Goal: Check status: Check status

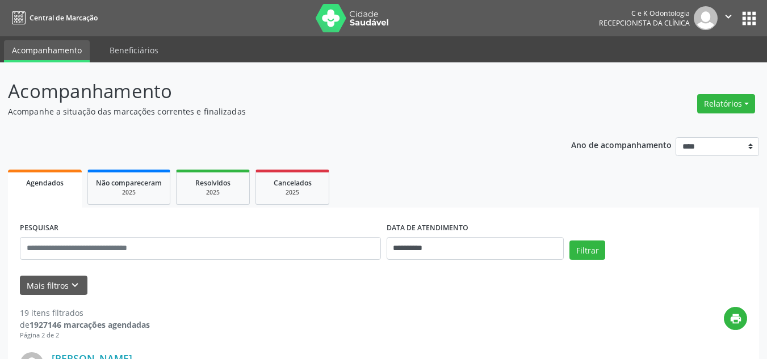
select select "*"
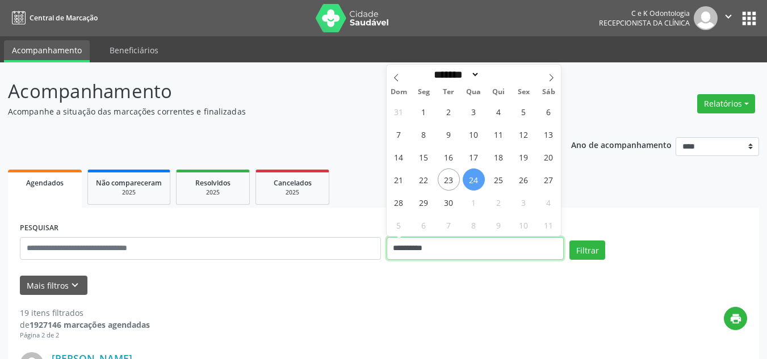
click at [439, 259] on input "**********" at bounding box center [475, 248] width 178 height 23
click at [472, 175] on span "24" at bounding box center [473, 180] width 22 height 22
type input "**********"
click at [472, 175] on span "24" at bounding box center [473, 180] width 22 height 22
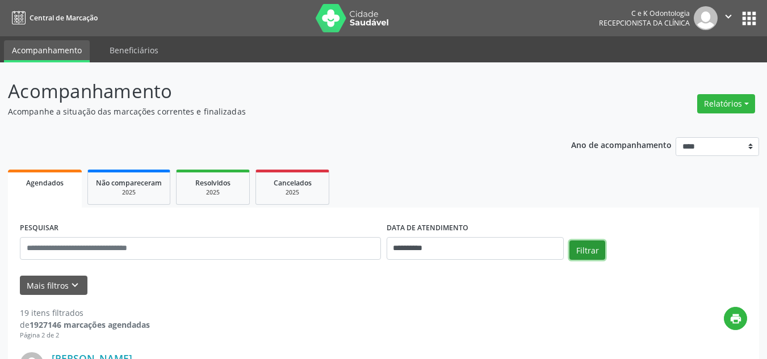
click at [588, 245] on button "Filtrar" at bounding box center [587, 250] width 36 height 19
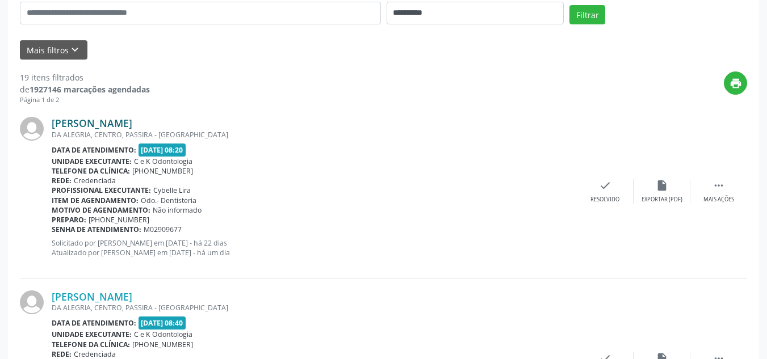
click at [129, 120] on link "Antonio Thomas da Luz Silva Nascimento" at bounding box center [92, 123] width 81 height 12
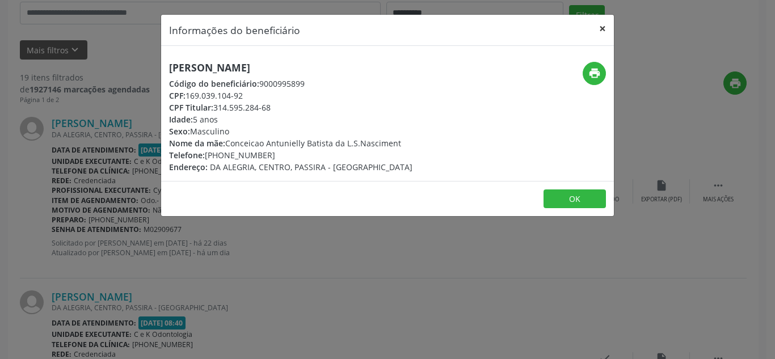
click at [600, 32] on button "×" at bounding box center [602, 29] width 23 height 28
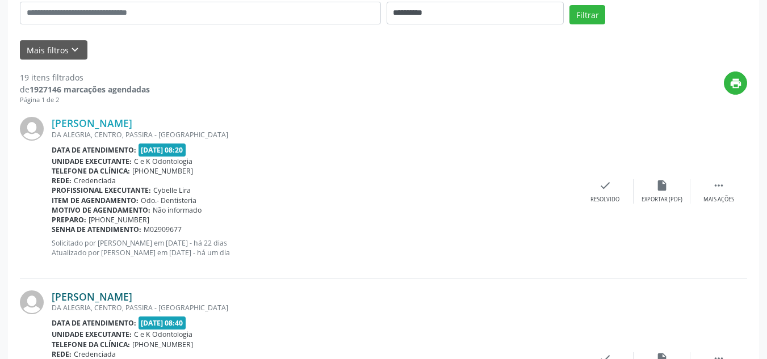
click at [132, 299] on link "Joao Batista Antunes da Luz Silva" at bounding box center [92, 297] width 81 height 12
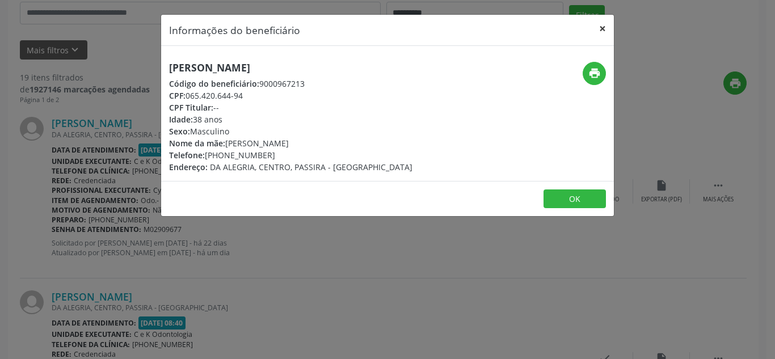
click at [602, 24] on button "×" at bounding box center [602, 29] width 23 height 28
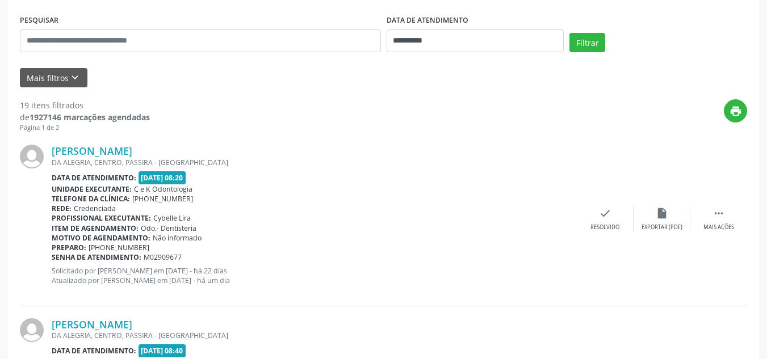
scroll to position [268, 0]
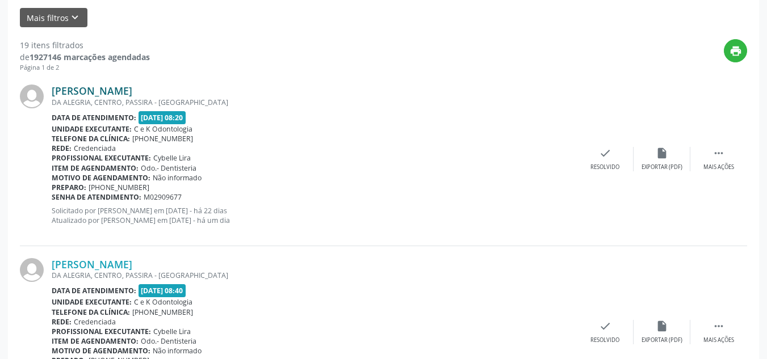
click at [132, 90] on link "Antonio Thomas da Luz Silva Nascimento" at bounding box center [92, 91] width 81 height 12
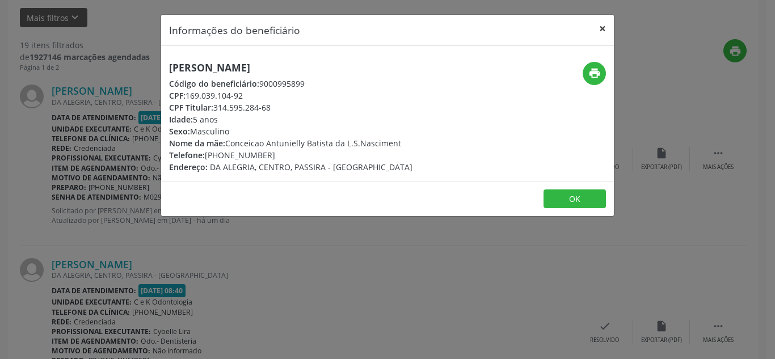
click at [597, 24] on button "×" at bounding box center [602, 29] width 23 height 28
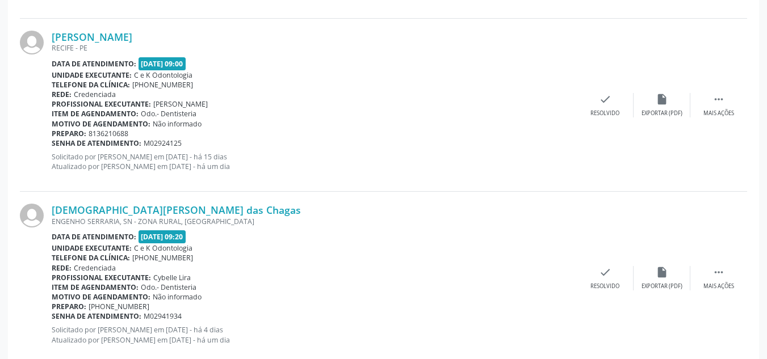
scroll to position [691, 0]
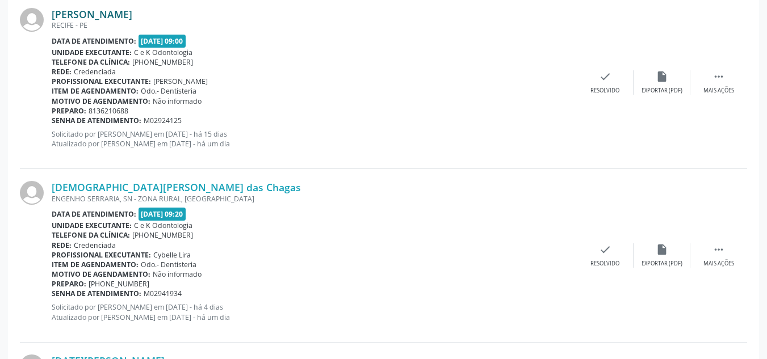
click at [93, 11] on link "Thales Augusto Perira de Albuquerque" at bounding box center [92, 14] width 81 height 12
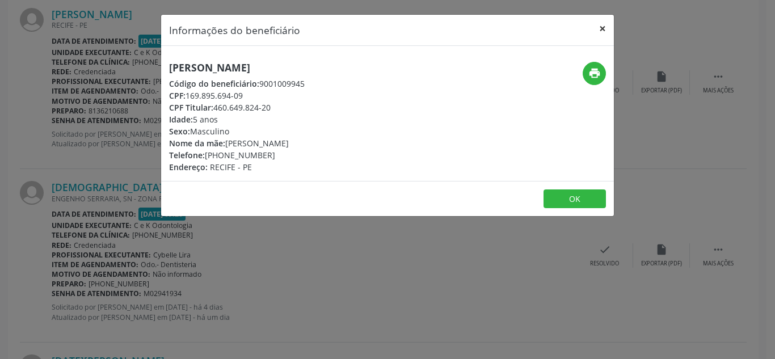
click at [598, 27] on button "×" at bounding box center [602, 29] width 23 height 28
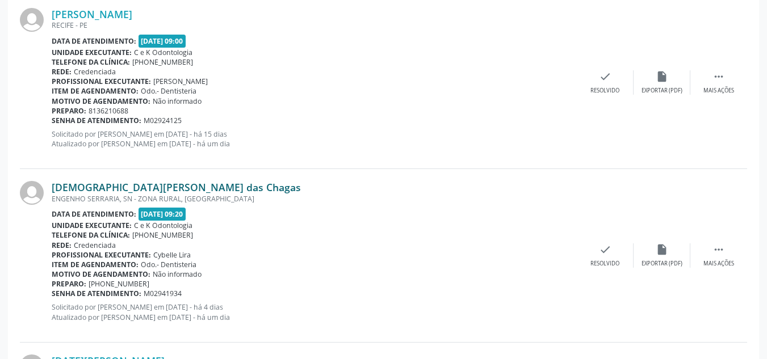
click at [155, 188] on link "Cristiane Marcia das Chagas" at bounding box center [176, 187] width 249 height 12
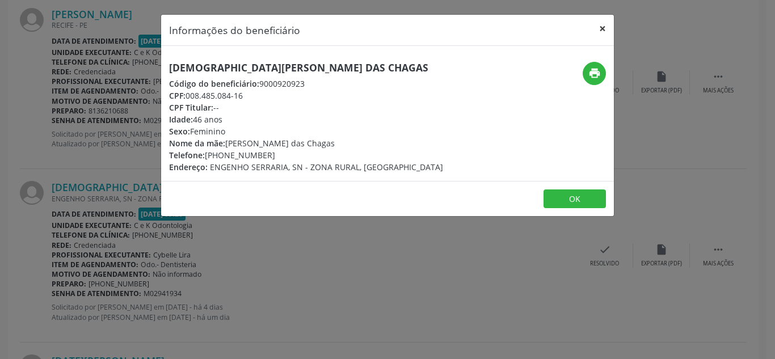
click at [607, 25] on button "×" at bounding box center [602, 29] width 23 height 28
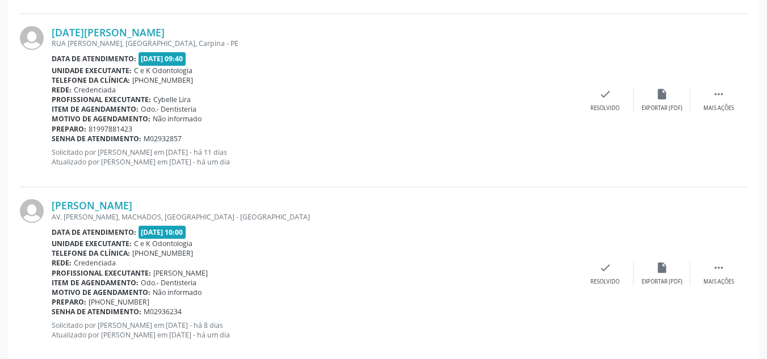
scroll to position [1024, 0]
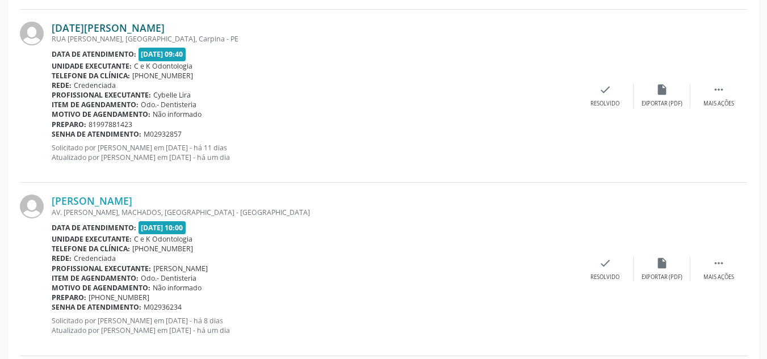
click at [108, 29] on link "Lucia Maria Sabino Barbosa" at bounding box center [108, 28] width 113 height 12
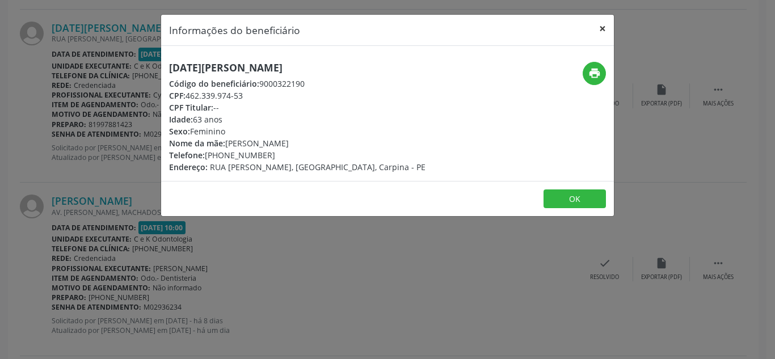
click at [600, 32] on button "×" at bounding box center [602, 29] width 23 height 28
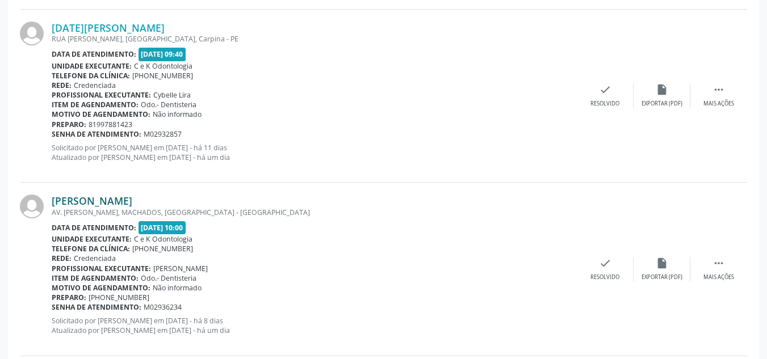
click at [101, 202] on link "Brunna Lorenna Souza de Lira" at bounding box center [92, 201] width 81 height 12
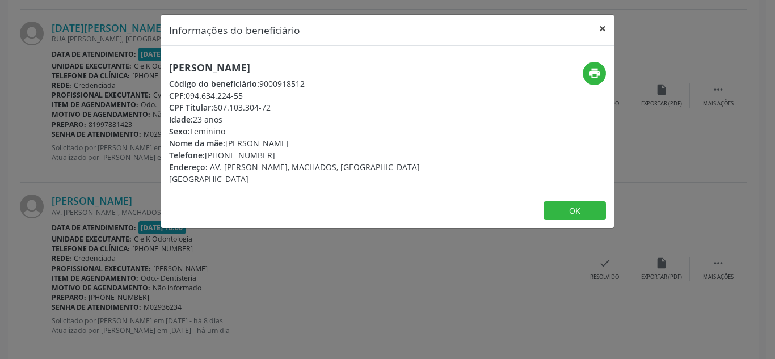
click at [607, 25] on button "×" at bounding box center [602, 29] width 23 height 28
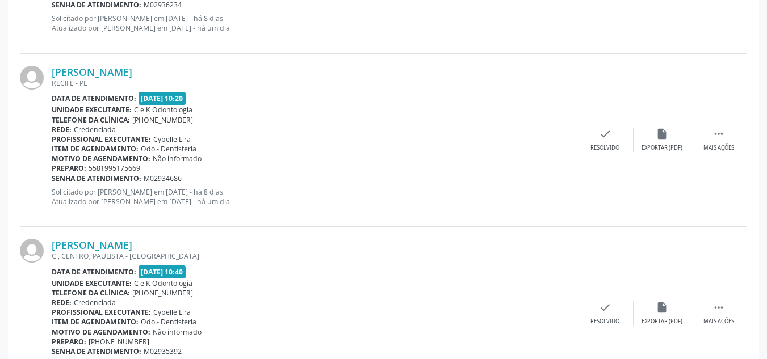
scroll to position [1334, 0]
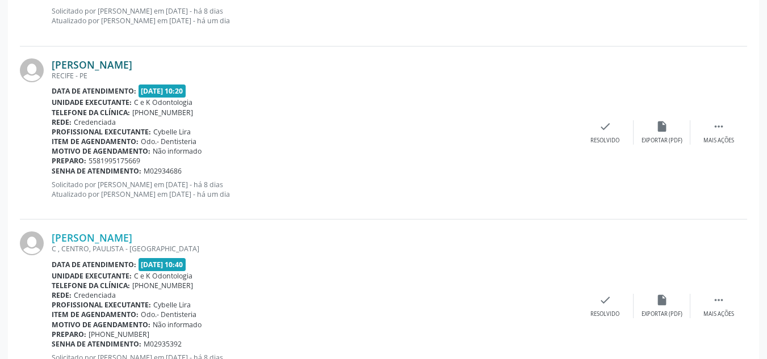
click at [96, 64] on link "Felipe Heleno da Silva" at bounding box center [92, 64] width 81 height 12
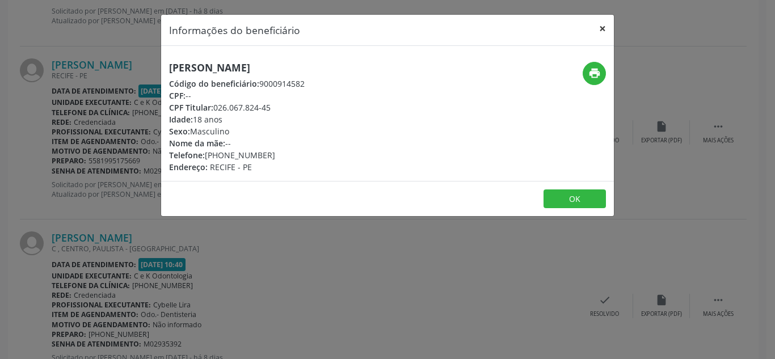
click at [596, 31] on button "×" at bounding box center [602, 29] width 23 height 28
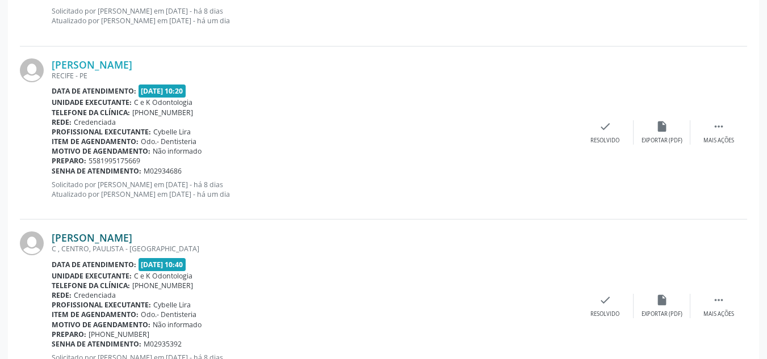
click at [97, 233] on link "Suelvio Ferreira da Silva" at bounding box center [92, 238] width 81 height 12
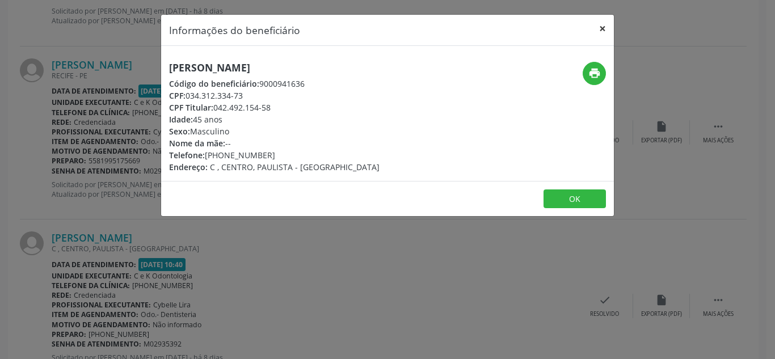
click at [603, 27] on button "×" at bounding box center [602, 29] width 23 height 28
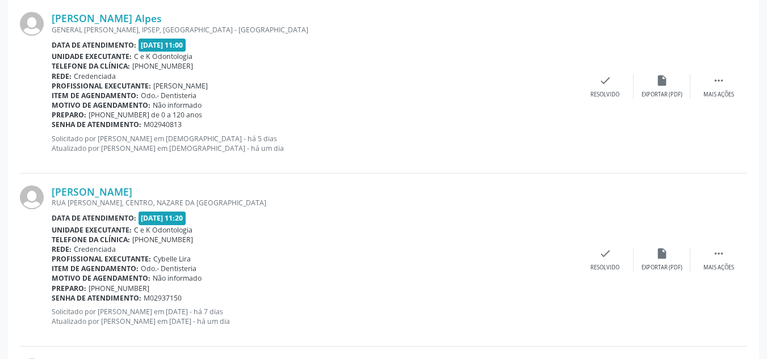
scroll to position [1728, 0]
click at [108, 11] on link "Lucio Jorge de Oliveira Alpes" at bounding box center [107, 17] width 110 height 12
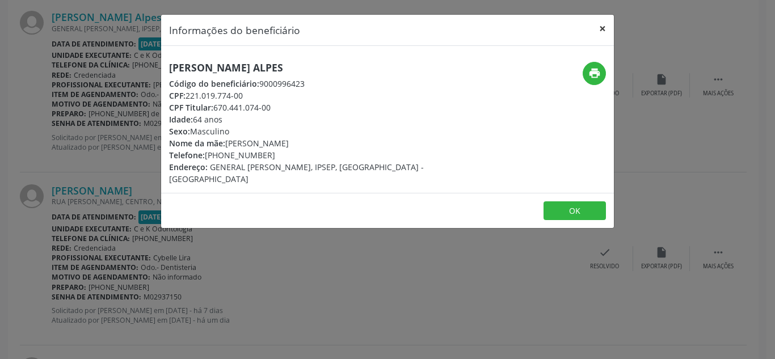
click at [603, 30] on button "×" at bounding box center [602, 29] width 23 height 28
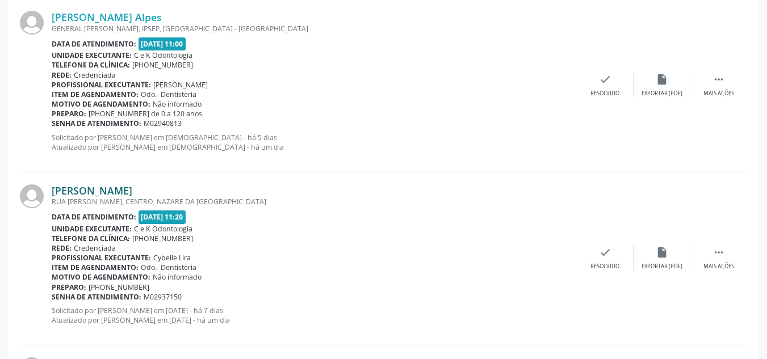
click at [128, 191] on link "Ana Maria de Souza Aragao" at bounding box center [92, 190] width 81 height 12
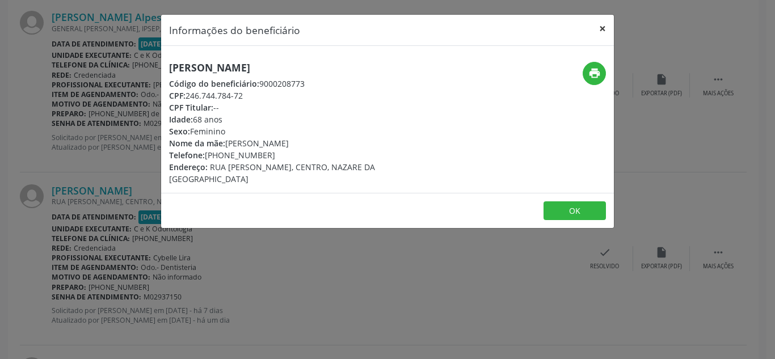
click at [600, 30] on button "×" at bounding box center [602, 29] width 23 height 28
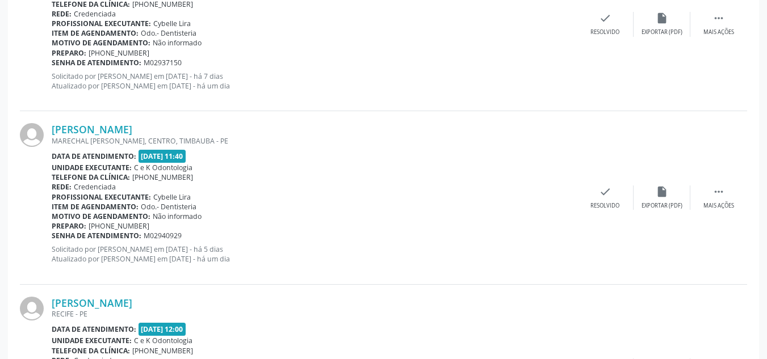
scroll to position [2030, 0]
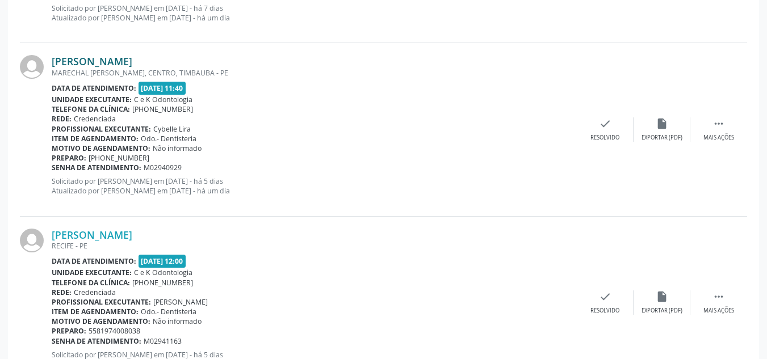
click at [98, 60] on link "Leonardo Rodrigues de Araujo" at bounding box center [92, 61] width 81 height 12
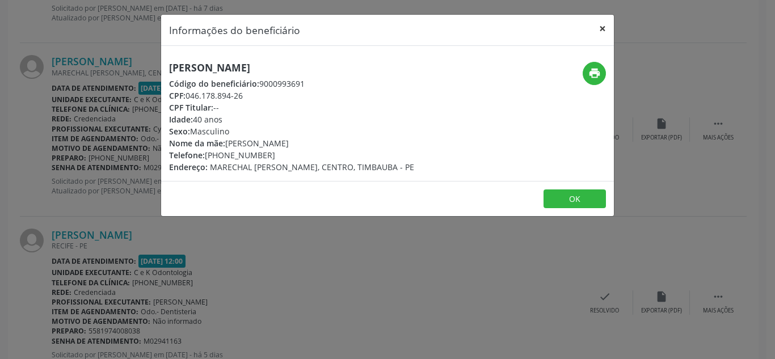
click at [600, 24] on button "×" at bounding box center [602, 29] width 23 height 28
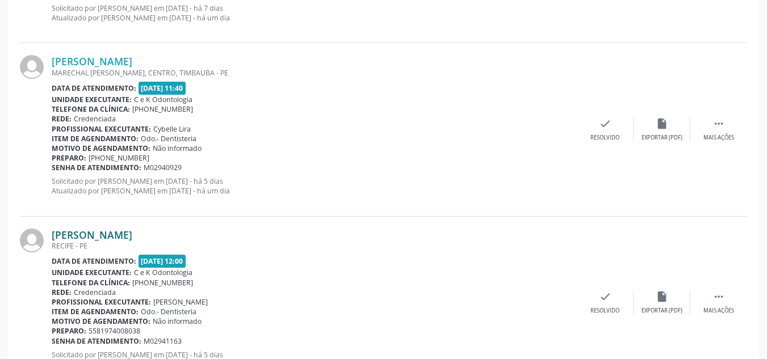
click at [119, 231] on link "Eliane Figueira da Silva" at bounding box center [92, 235] width 81 height 12
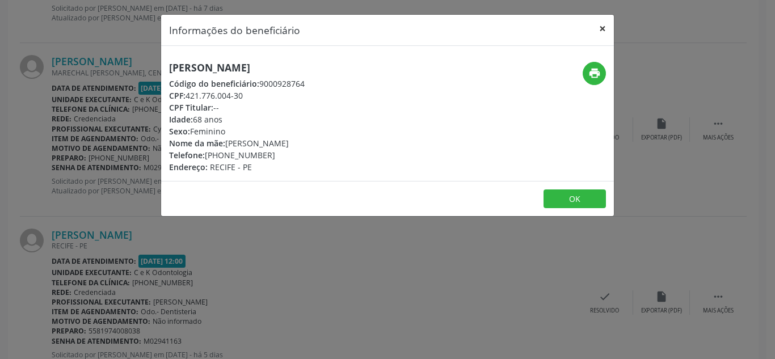
click at [603, 31] on button "×" at bounding box center [602, 29] width 23 height 28
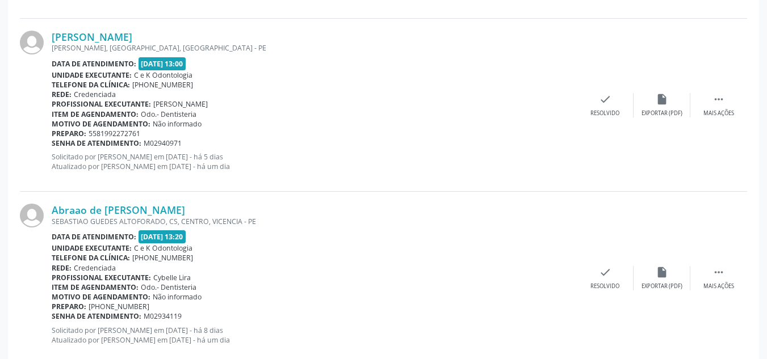
scroll to position [2424, 0]
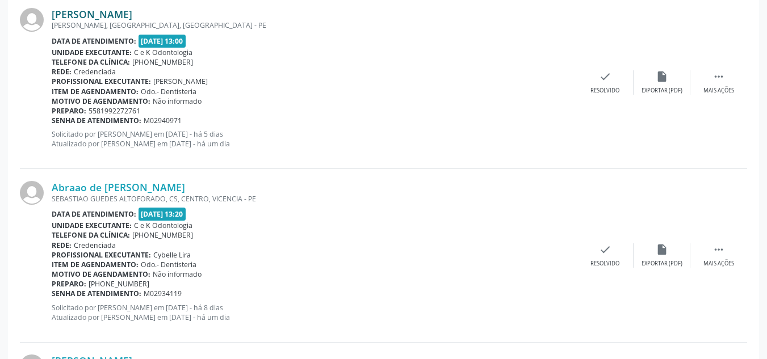
click at [132, 15] on link "Renata Maria da Silva Souza" at bounding box center [92, 14] width 81 height 12
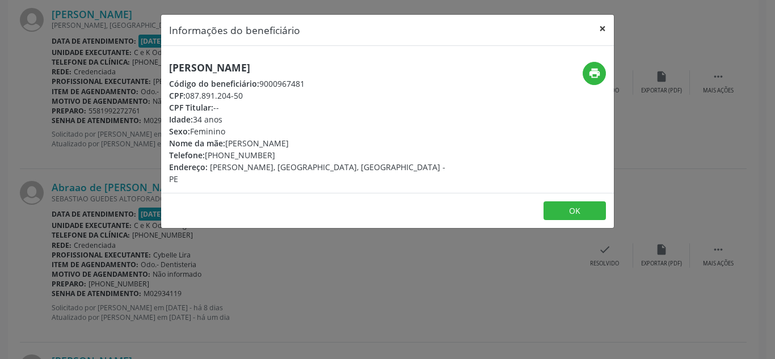
click at [598, 25] on button "×" at bounding box center [602, 29] width 23 height 28
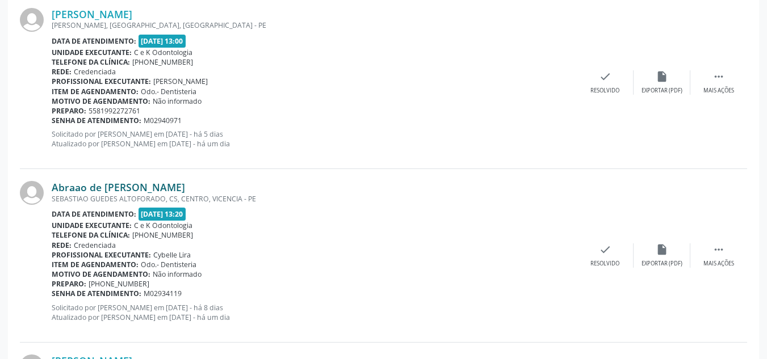
click at [93, 188] on link "Abraao de Lima da Silva" at bounding box center [118, 187] width 133 height 12
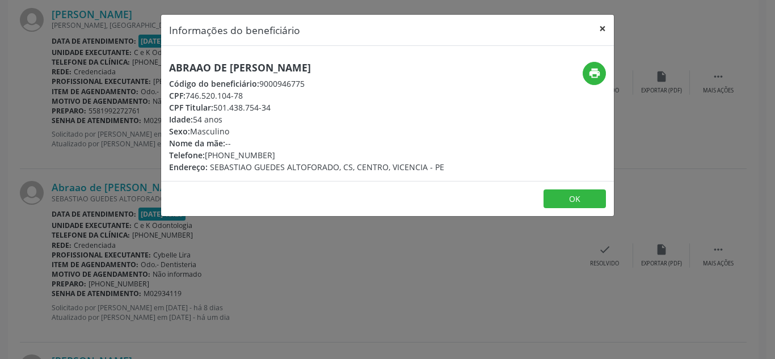
click at [604, 26] on button "×" at bounding box center [602, 29] width 23 height 28
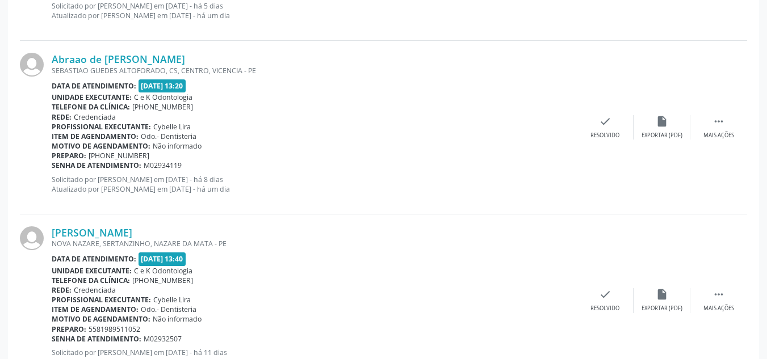
scroll to position [2633, 0]
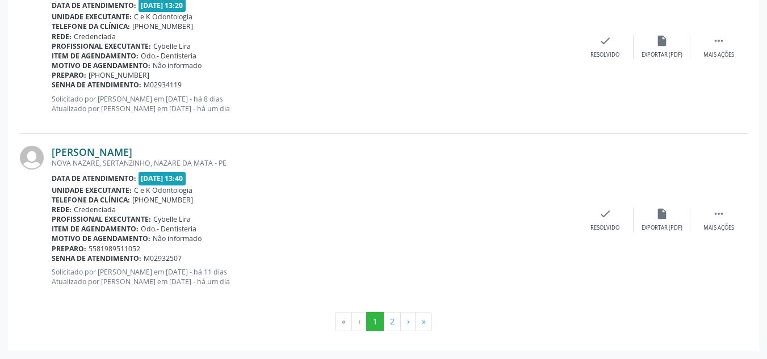
click at [132, 154] on link "Josedilma Aline Rosa de Santana" at bounding box center [92, 152] width 81 height 12
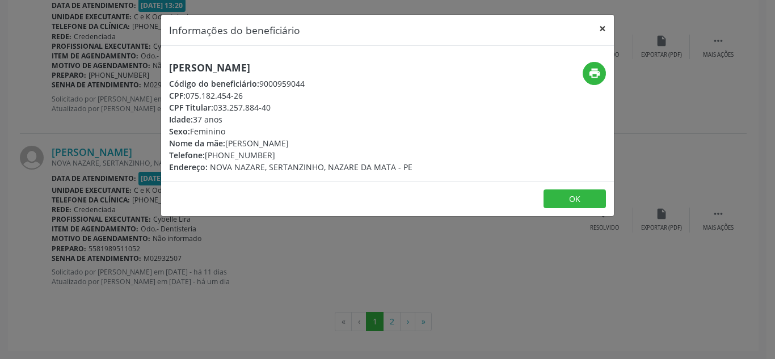
click at [607, 28] on button "×" at bounding box center [602, 29] width 23 height 28
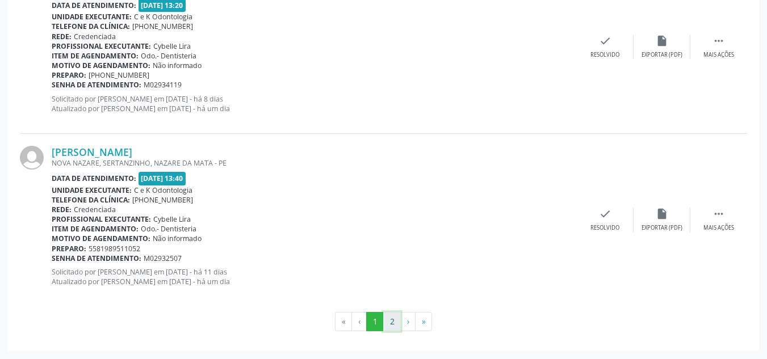
click at [392, 317] on button "2" at bounding box center [392, 321] width 18 height 19
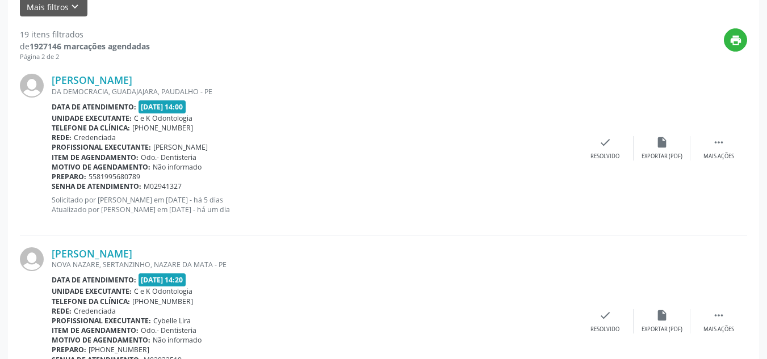
scroll to position [295, 0]
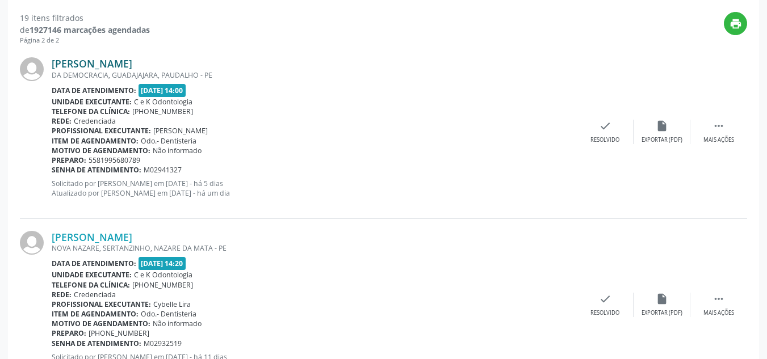
click at [106, 65] on link "Carlos Daniel Melo dos Santos" at bounding box center [92, 63] width 81 height 12
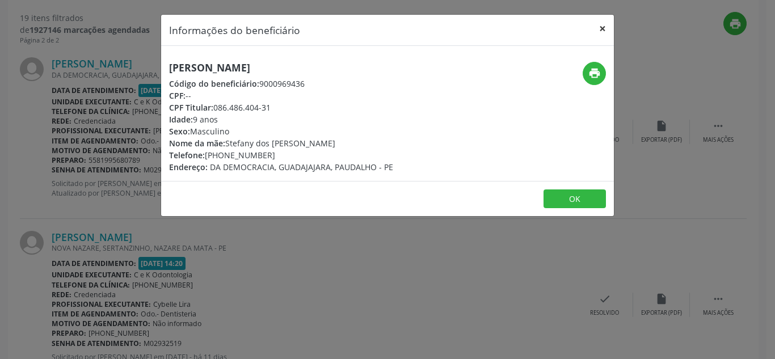
click at [603, 32] on button "×" at bounding box center [602, 29] width 23 height 28
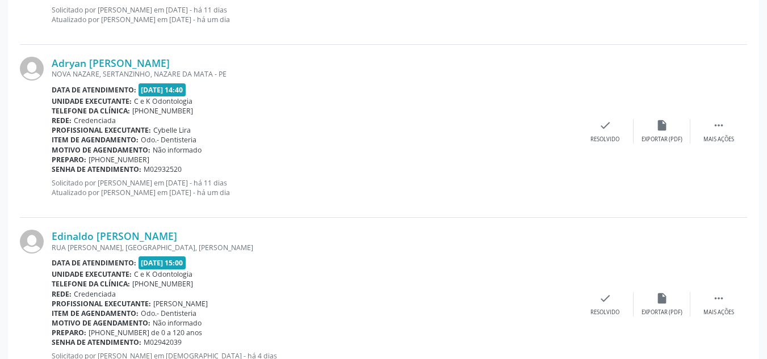
scroll to position [645, 0]
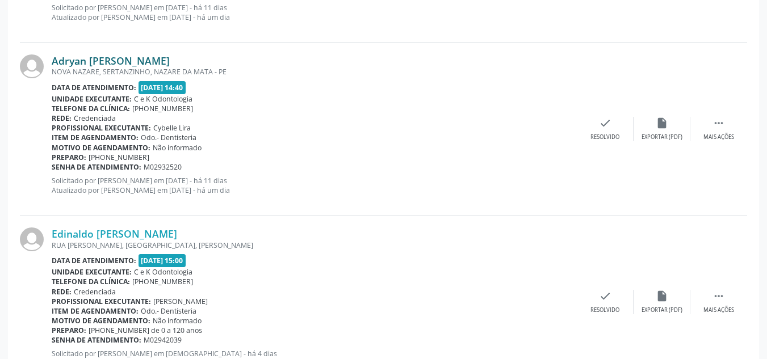
click at [108, 56] on link "Adryan Vinicius Rosa de Santana" at bounding box center [111, 60] width 118 height 12
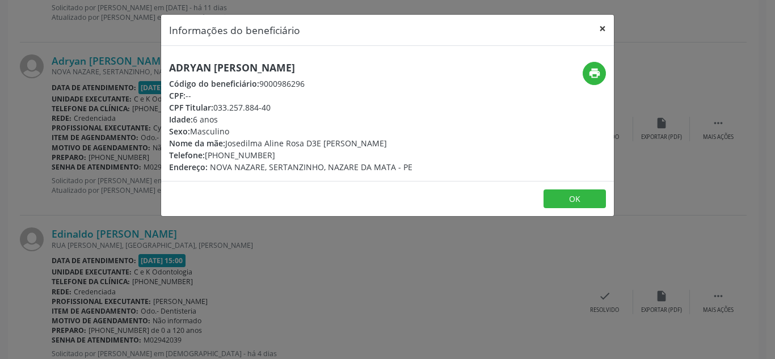
click at [605, 29] on button "×" at bounding box center [602, 29] width 23 height 28
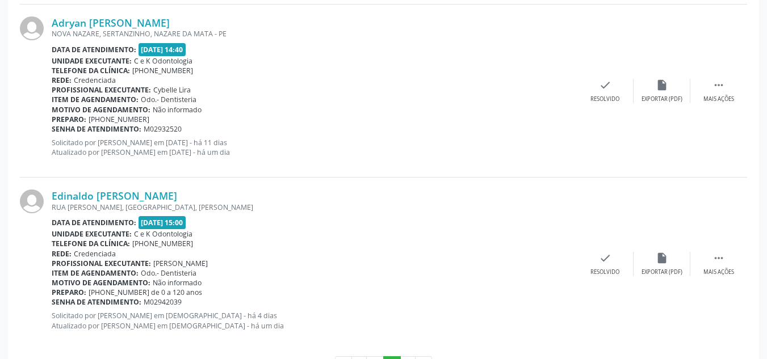
scroll to position [726, 0]
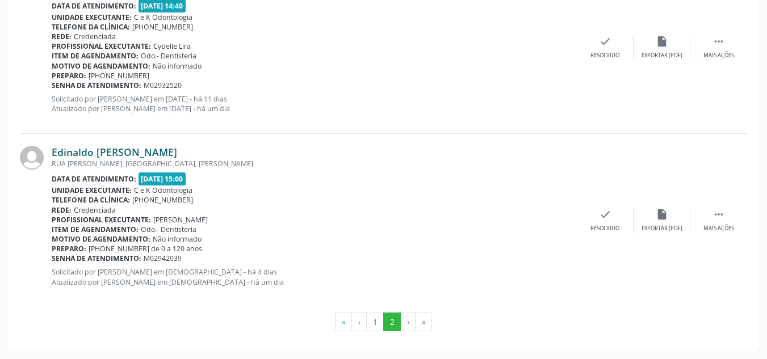
click at [111, 154] on link "Edinaldo Amaro de Aguiar" at bounding box center [114, 152] width 125 height 12
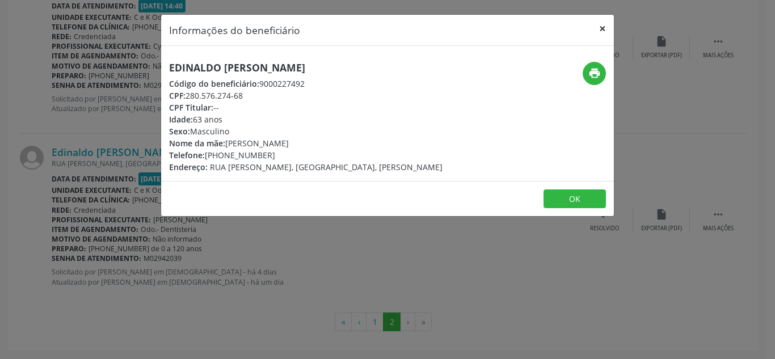
click at [605, 31] on button "×" at bounding box center [602, 29] width 23 height 28
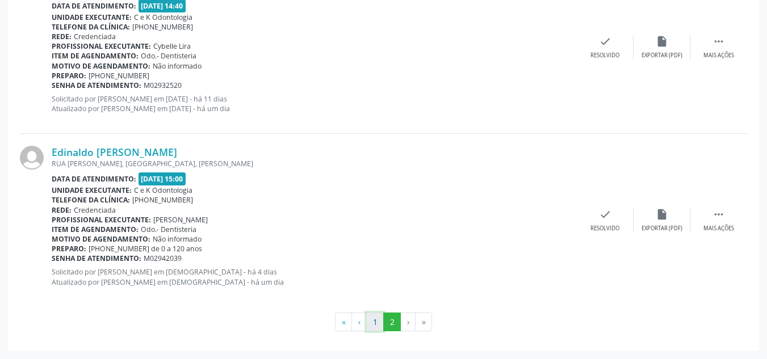
click at [378, 318] on button "1" at bounding box center [375, 322] width 18 height 19
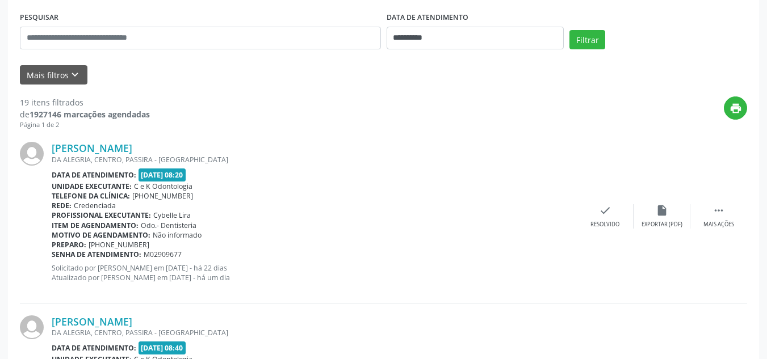
scroll to position [201, 0]
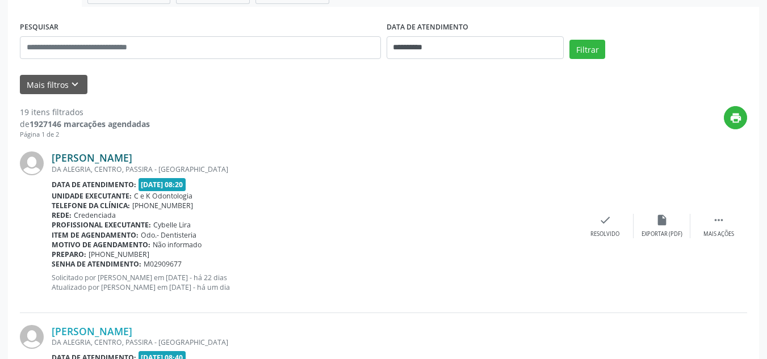
click at [132, 156] on link "Antonio Thomas da Luz Silva Nascimento" at bounding box center [92, 158] width 81 height 12
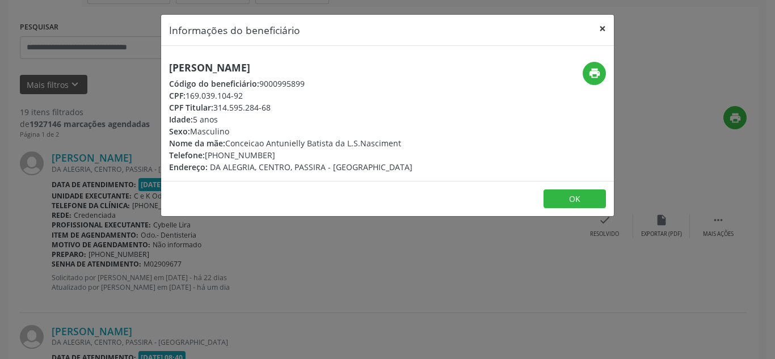
click at [601, 30] on button "×" at bounding box center [602, 29] width 23 height 28
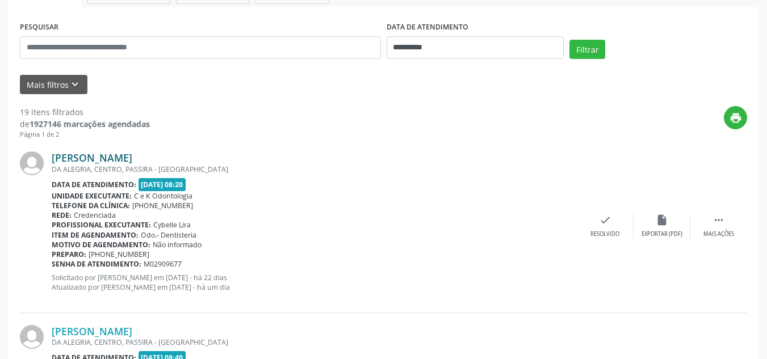
click at [131, 160] on link "Antonio Thomas da Luz Silva Nascimento" at bounding box center [92, 158] width 81 height 12
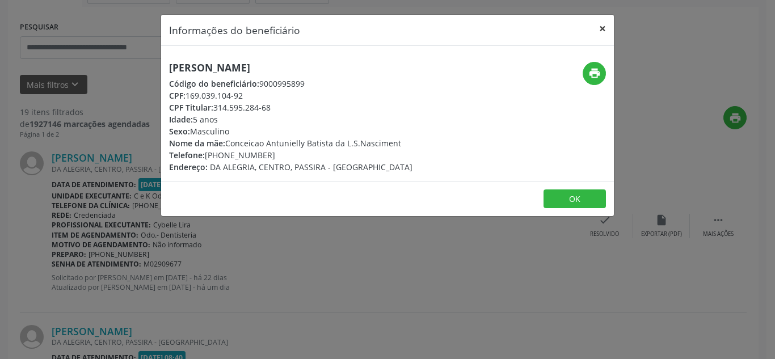
click at [600, 26] on button "×" at bounding box center [602, 29] width 23 height 28
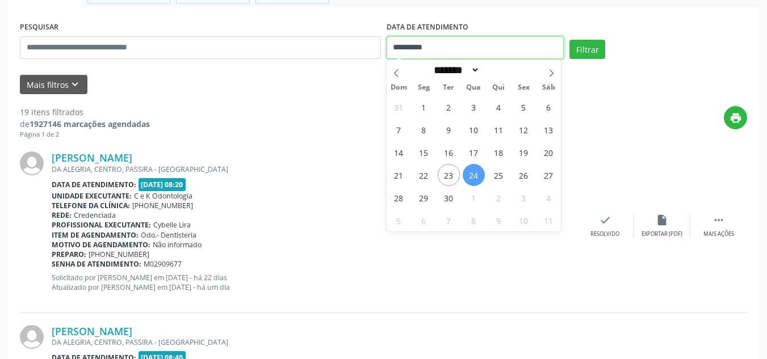
click at [423, 45] on input "**********" at bounding box center [475, 47] width 178 height 23
click at [548, 71] on icon at bounding box center [551, 73] width 8 height 8
select select "*"
click at [498, 103] on span "2" at bounding box center [498, 107] width 22 height 22
type input "**********"
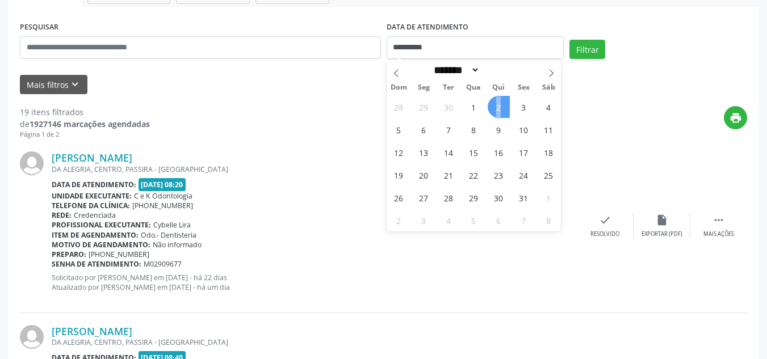
click at [498, 103] on span "2" at bounding box center [498, 107] width 22 height 22
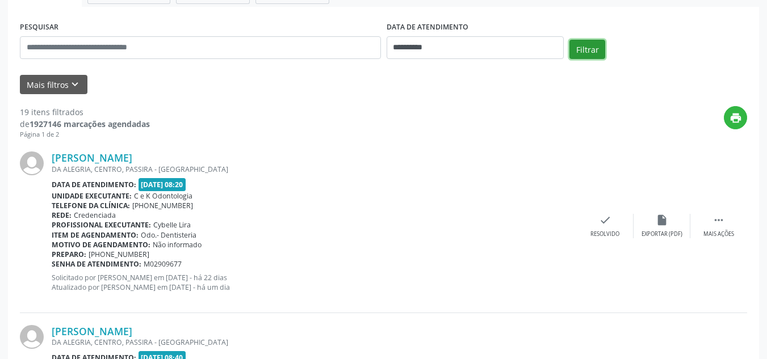
click at [592, 43] on button "Filtrar" at bounding box center [587, 49] width 36 height 19
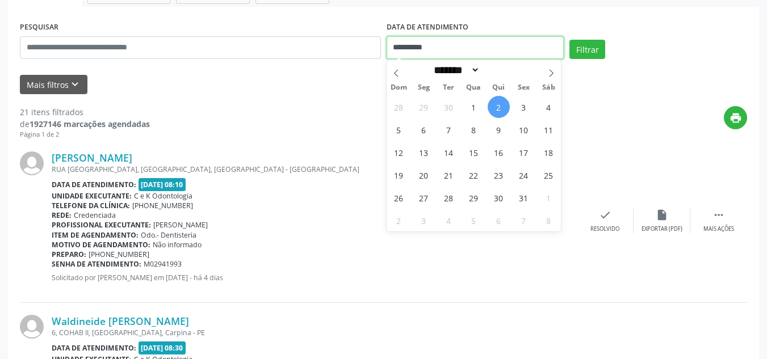
click at [469, 47] on input "**********" at bounding box center [475, 47] width 178 height 23
click at [421, 134] on span "6" at bounding box center [424, 130] width 22 height 22
type input "**********"
click at [421, 134] on span "6" at bounding box center [424, 130] width 22 height 22
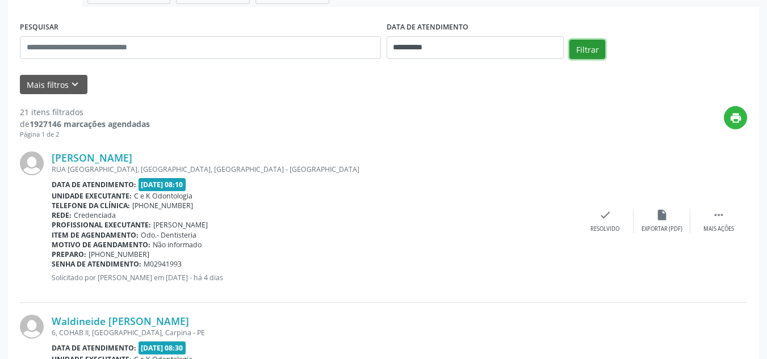
click at [580, 51] on button "Filtrar" at bounding box center [587, 49] width 36 height 19
